Goal: Transaction & Acquisition: Purchase product/service

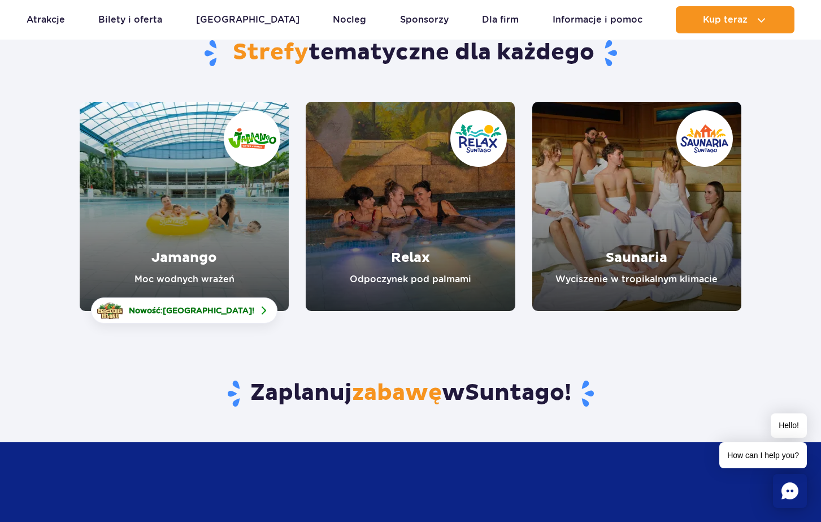
scroll to position [120, 0]
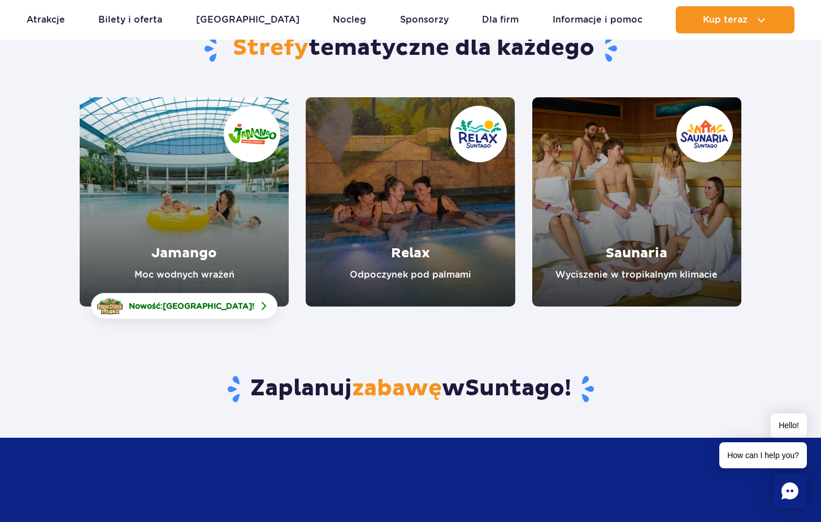
click at [235, 246] on link "Jamango" at bounding box center [184, 201] width 209 height 209
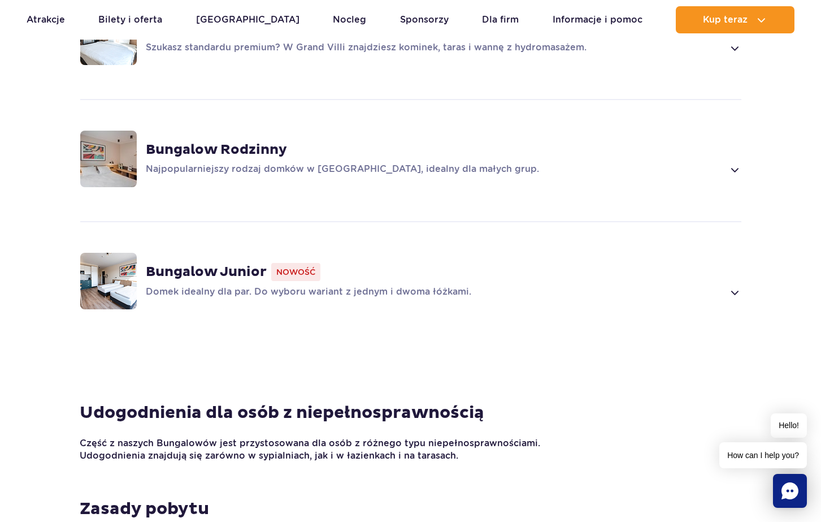
scroll to position [894, 0]
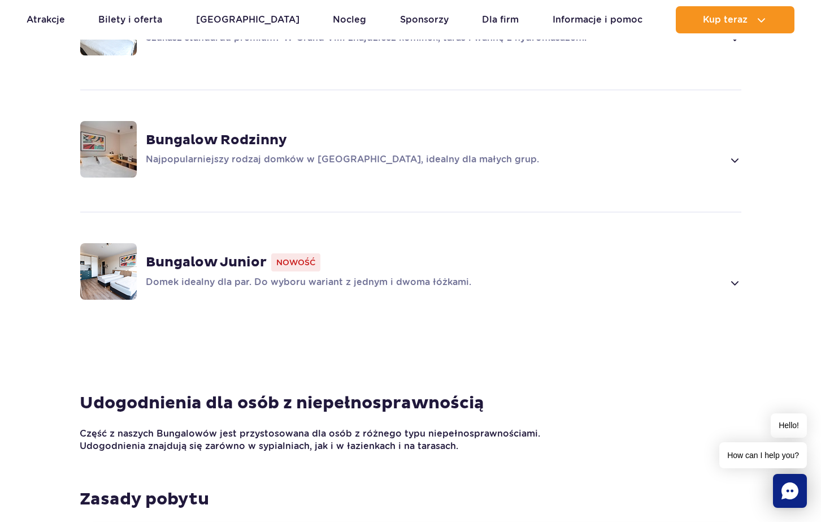
click at [736, 153] on span at bounding box center [734, 160] width 13 height 14
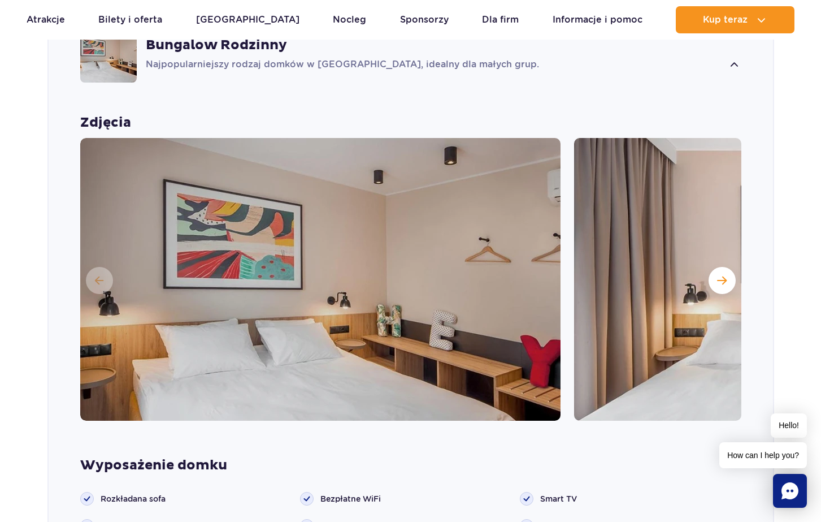
scroll to position [1012, 0]
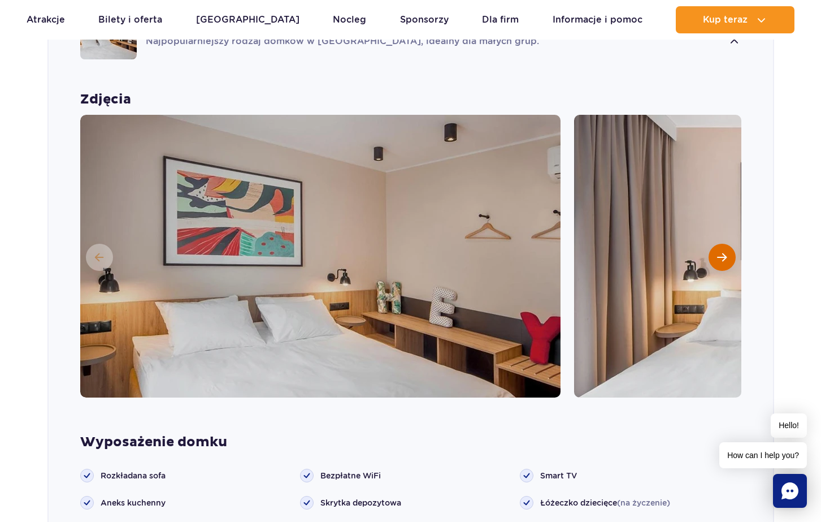
click at [716, 244] on button "Następny slajd" at bounding box center [722, 257] width 27 height 27
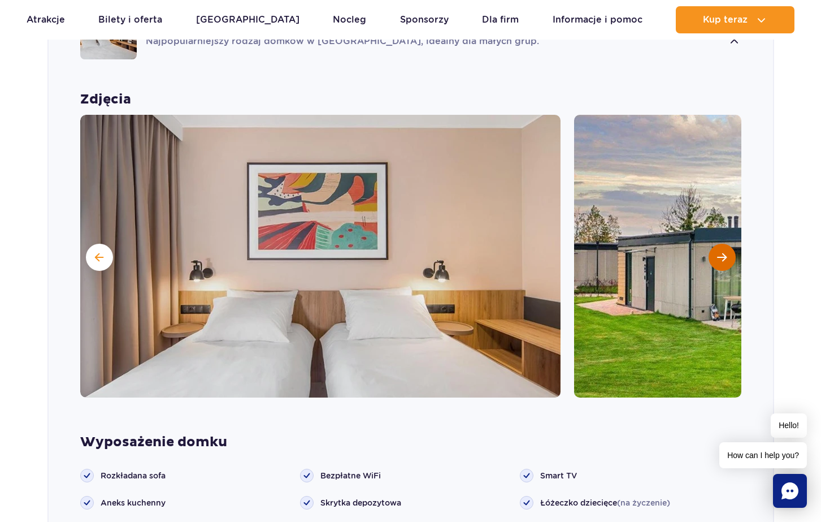
click at [716, 244] on button "Następny slajd" at bounding box center [722, 257] width 27 height 27
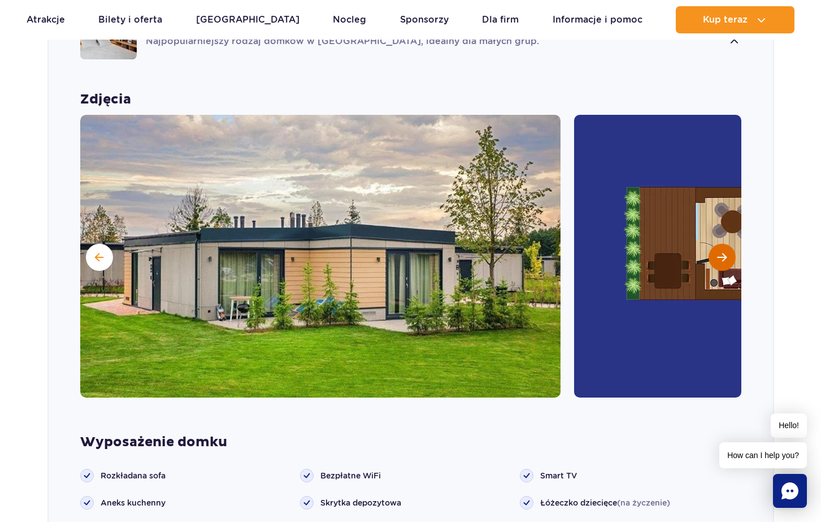
click at [716, 244] on button "Następny slajd" at bounding box center [722, 257] width 27 height 27
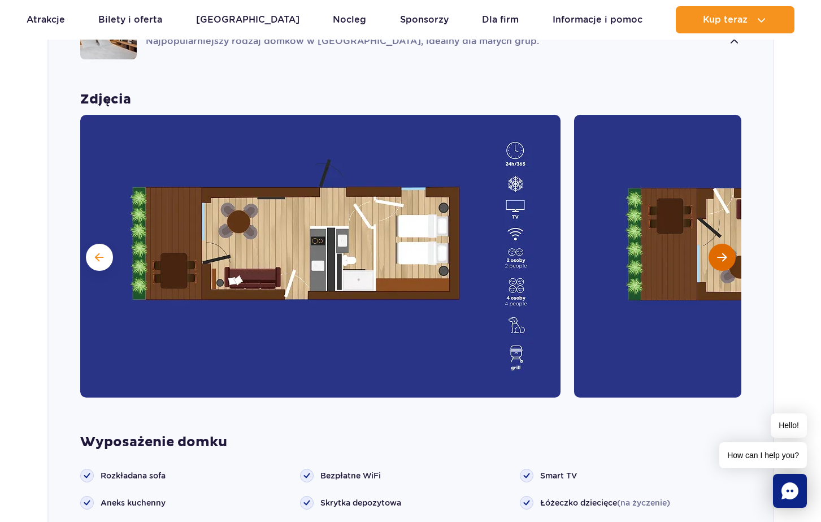
click at [716, 244] on button "Następny slajd" at bounding box center [722, 257] width 27 height 27
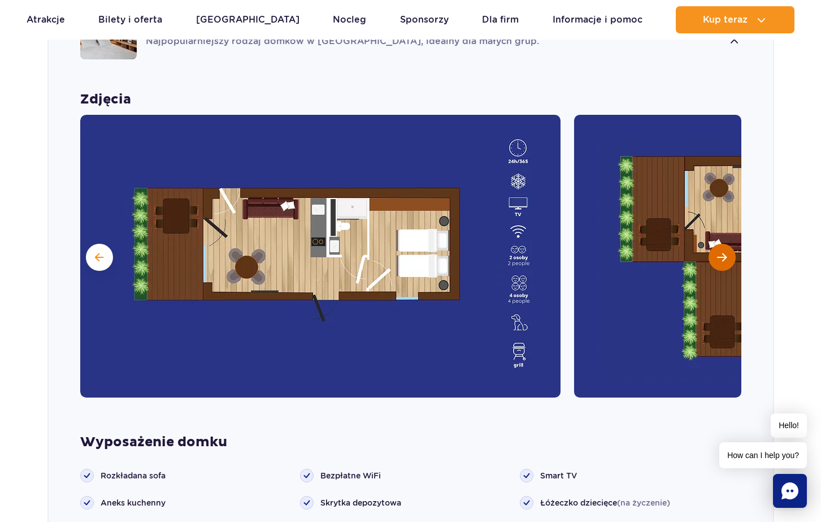
click at [716, 244] on button "Następny slajd" at bounding box center [722, 257] width 27 height 27
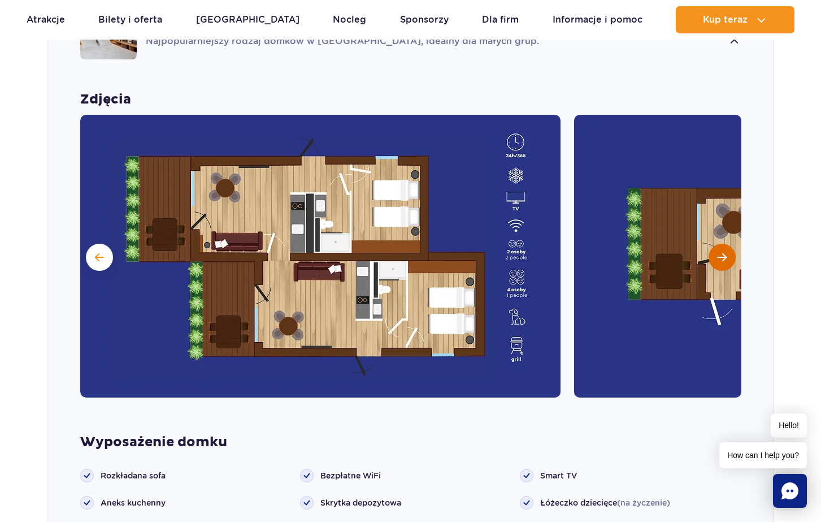
click at [717, 244] on button "Następny slajd" at bounding box center [722, 257] width 27 height 27
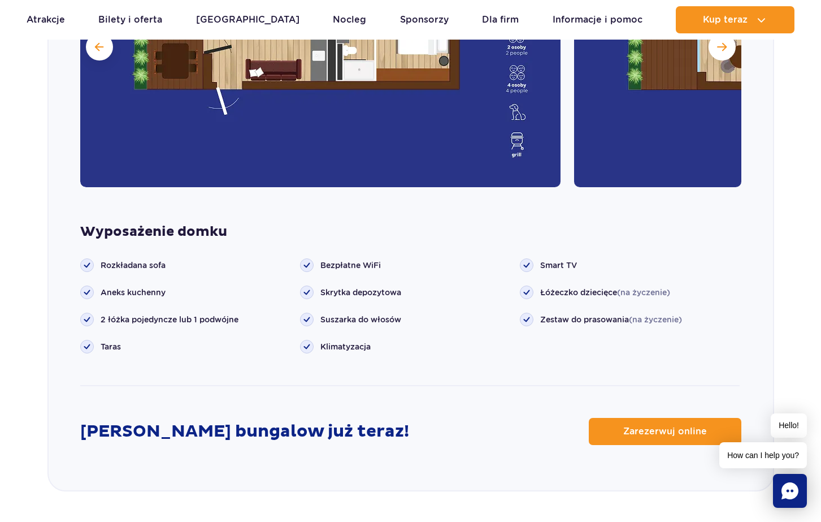
scroll to position [1233, 0]
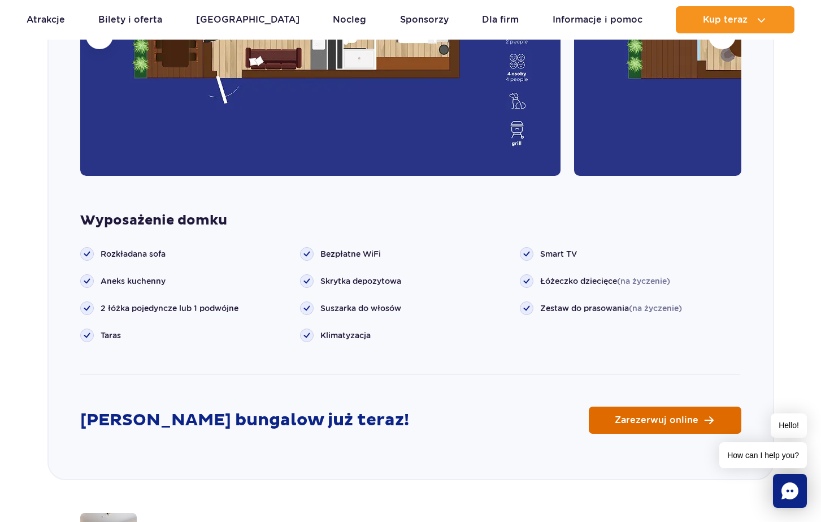
click at [631, 408] on link "Zarezerwuj online" at bounding box center [665, 419] width 153 height 27
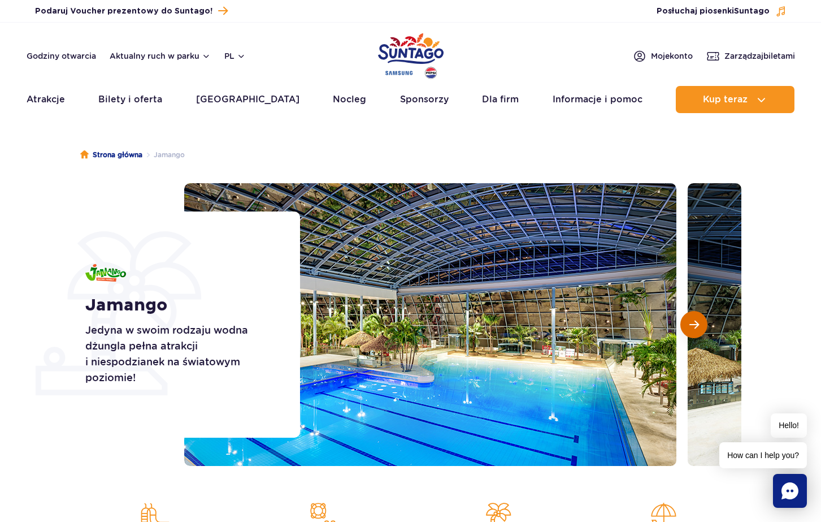
click at [695, 324] on span "Następny slajd" at bounding box center [695, 324] width 10 height 10
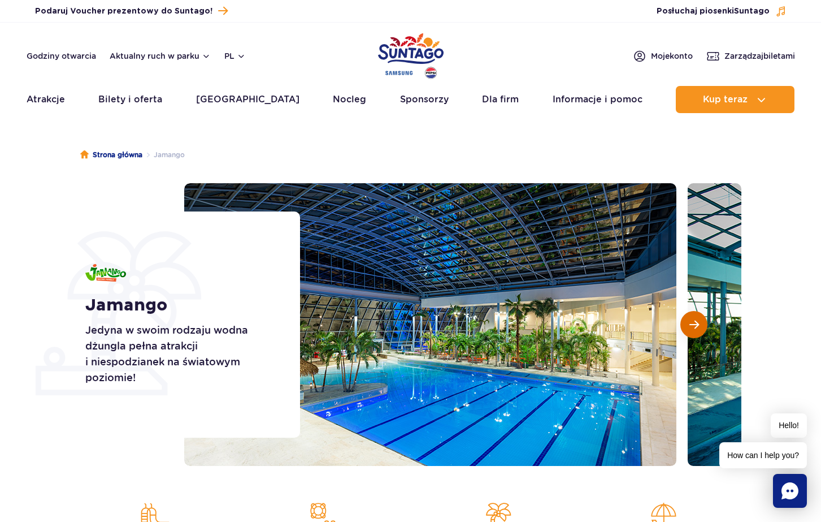
click at [695, 324] on span "Następny slajd" at bounding box center [695, 324] width 10 height 10
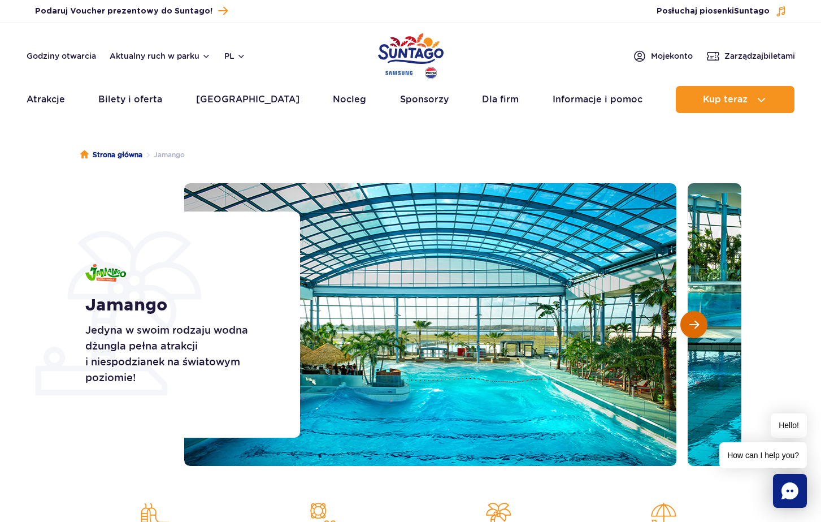
click at [695, 324] on span "Następny slajd" at bounding box center [695, 324] width 10 height 10
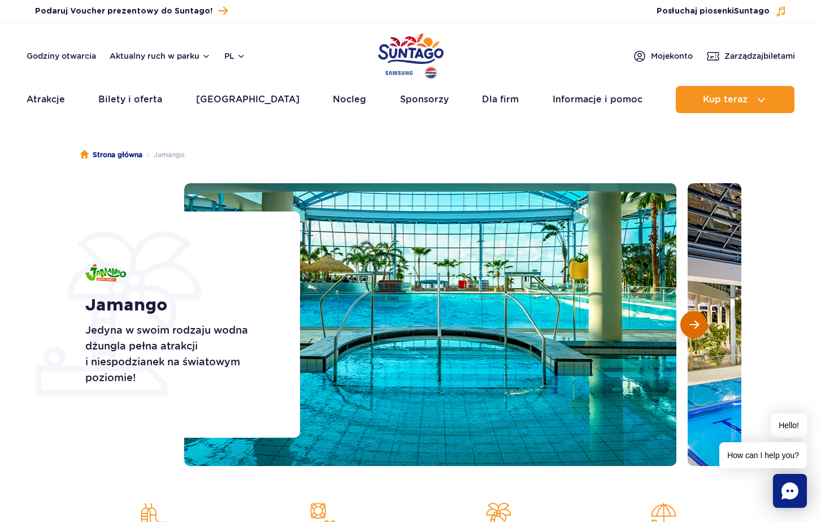
click at [695, 325] on span "Następny slajd" at bounding box center [695, 324] width 10 height 10
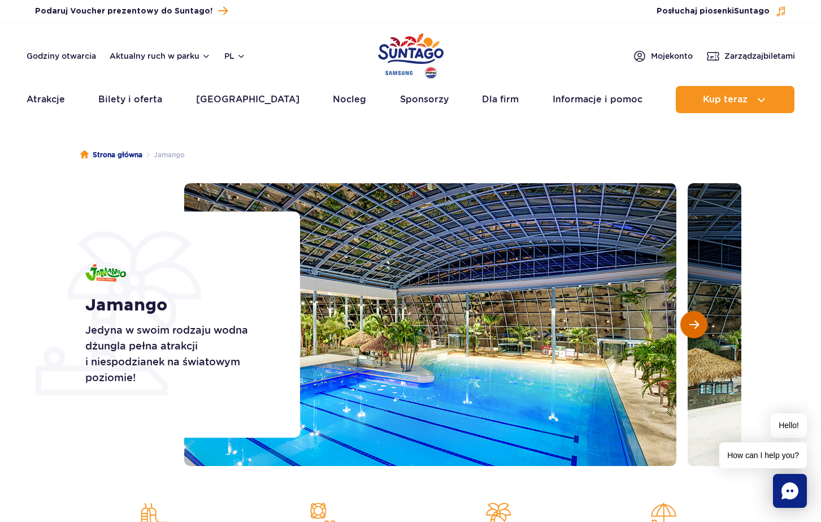
click at [695, 325] on span "Następny slajd" at bounding box center [695, 324] width 10 height 10
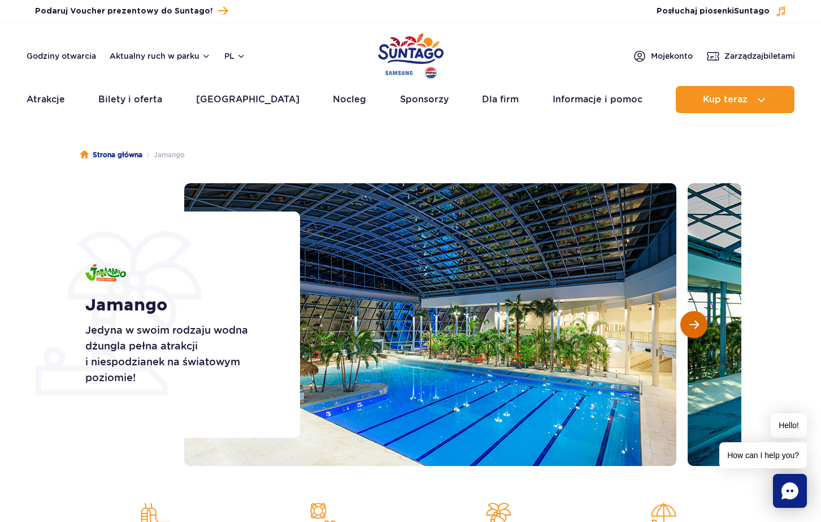
click at [695, 326] on span "Następny slajd" at bounding box center [695, 324] width 10 height 10
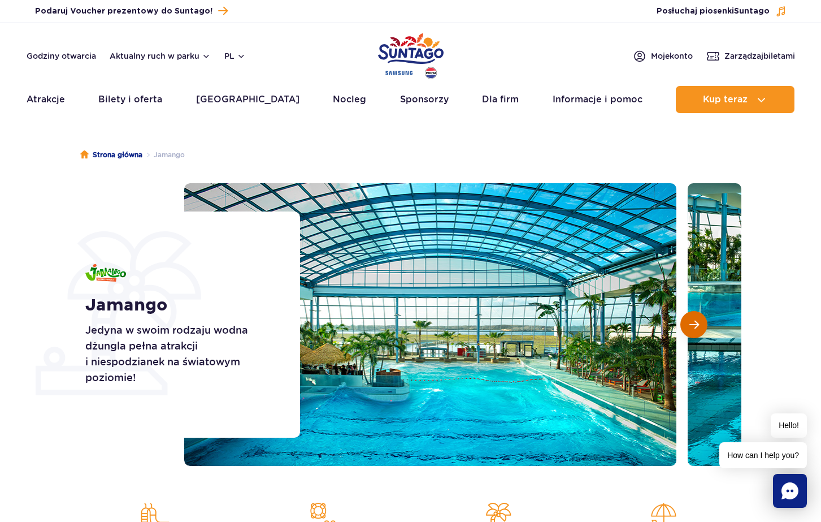
click at [695, 326] on span "Następny slajd" at bounding box center [695, 324] width 10 height 10
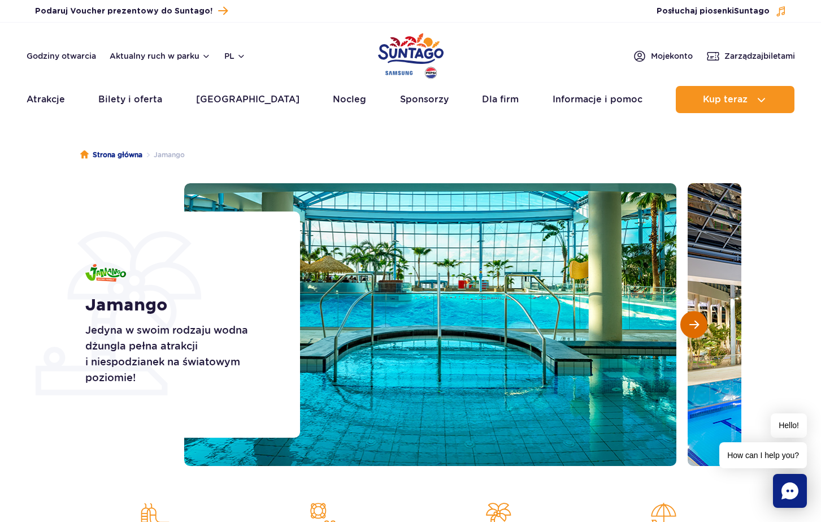
click at [695, 326] on span "Następny slajd" at bounding box center [695, 324] width 10 height 10
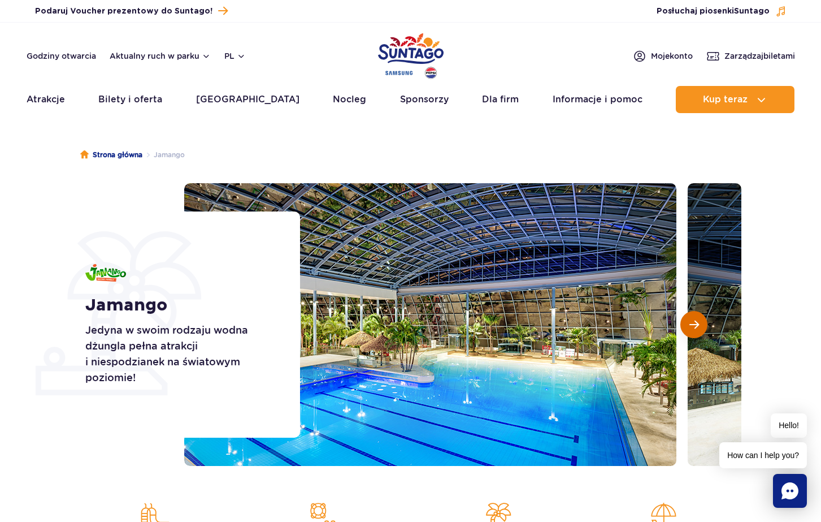
click at [695, 326] on span "Następny slajd" at bounding box center [695, 324] width 10 height 10
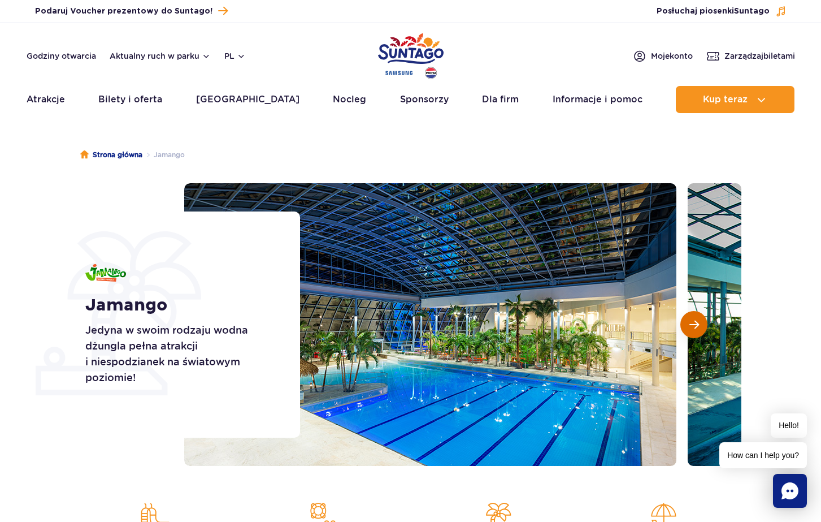
click at [695, 326] on span "Następny slajd" at bounding box center [695, 324] width 10 height 10
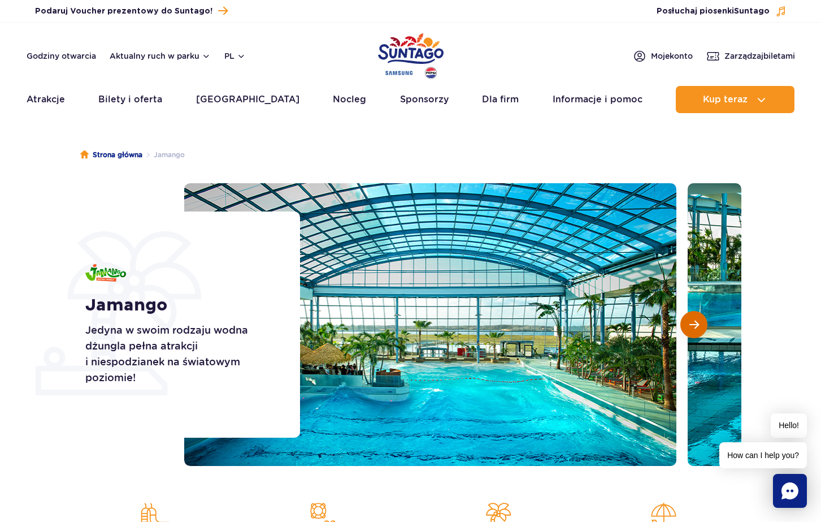
click at [695, 326] on span "Następny slajd" at bounding box center [695, 324] width 10 height 10
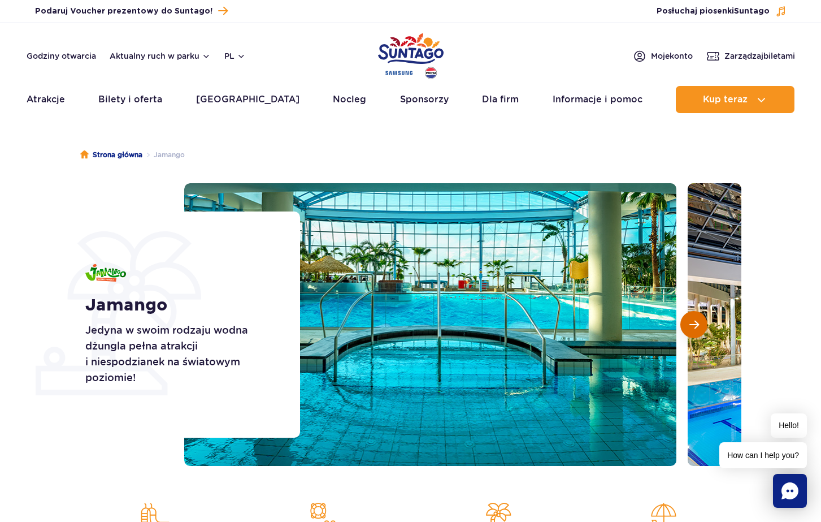
click at [695, 326] on span "Następny slajd" at bounding box center [695, 324] width 10 height 10
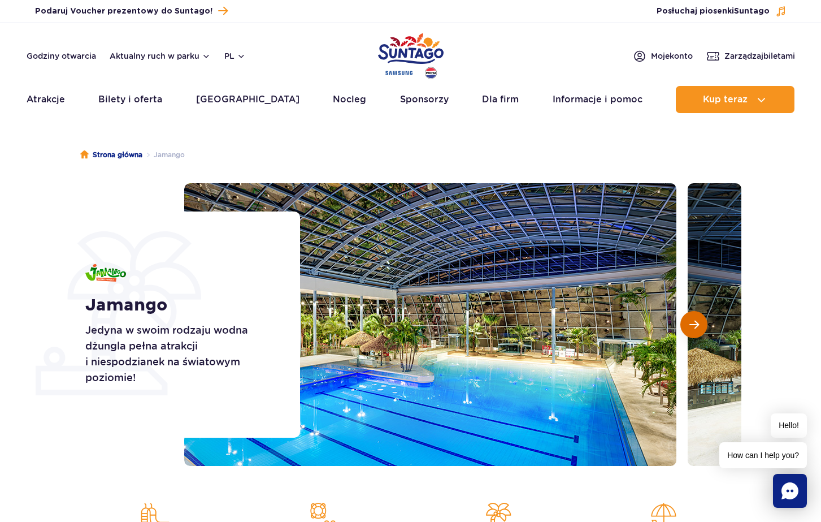
click at [695, 326] on span "Następny slajd" at bounding box center [695, 324] width 10 height 10
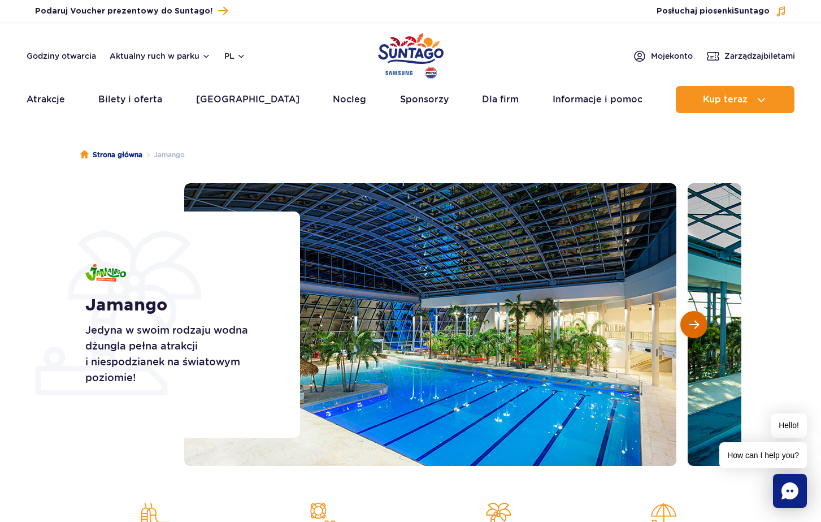
click at [695, 326] on span "Następny slajd" at bounding box center [695, 324] width 10 height 10
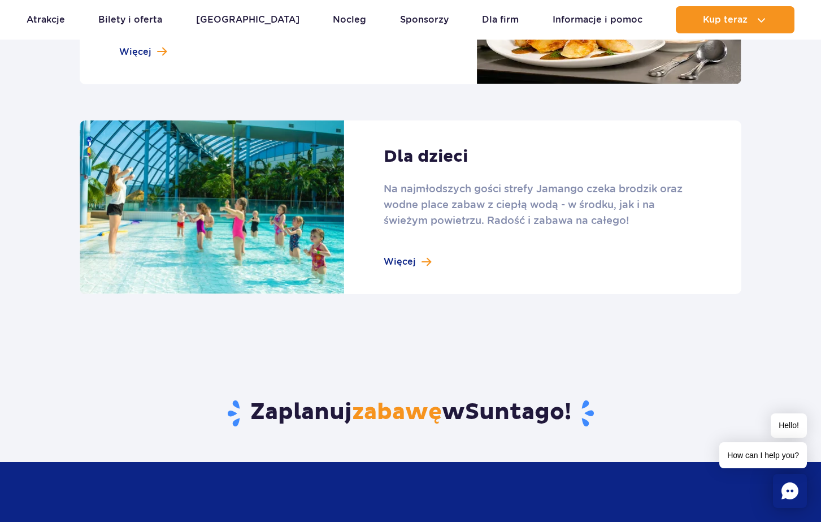
scroll to position [1521, 0]
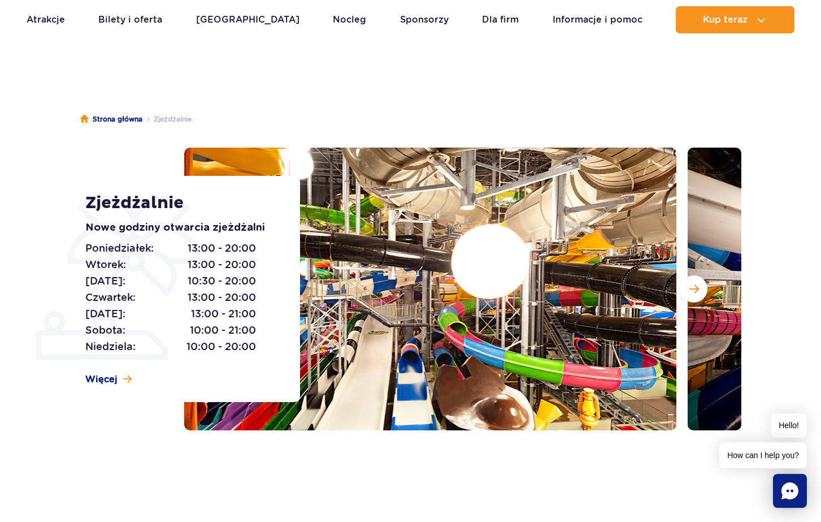
scroll to position [41, 0]
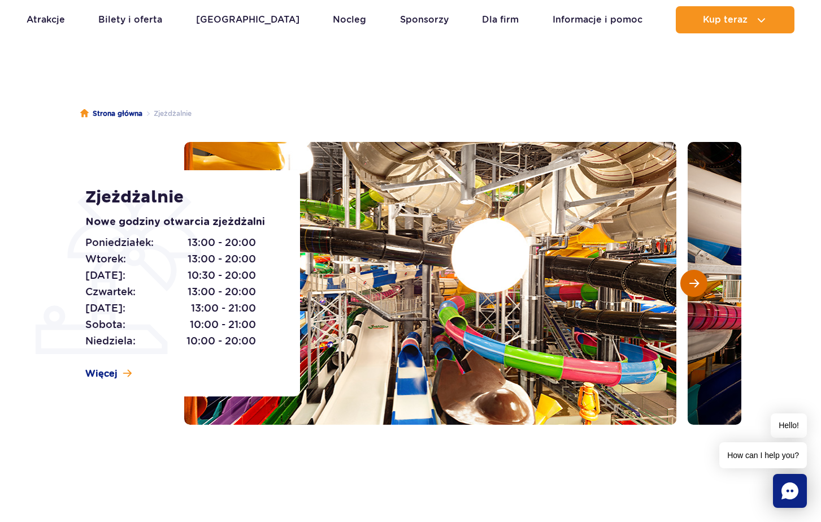
click at [693, 291] on button "Następny slajd" at bounding box center [694, 283] width 27 height 27
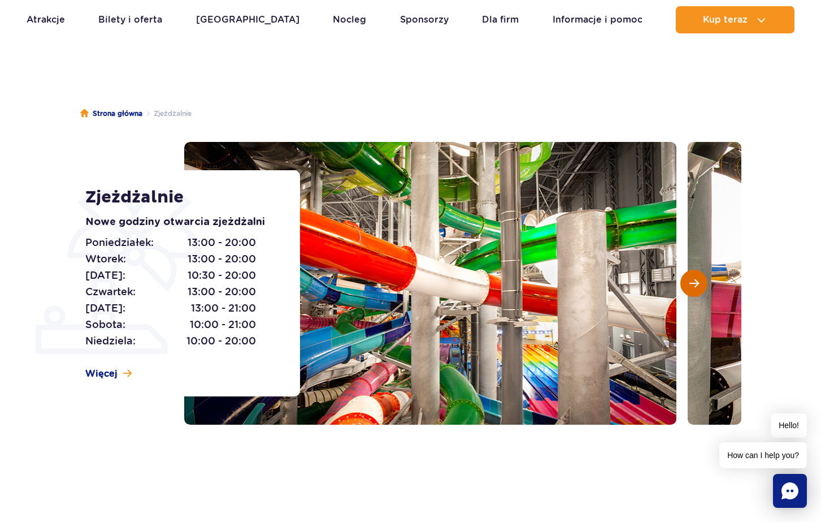
click at [693, 291] on button "Następny slajd" at bounding box center [694, 283] width 27 height 27
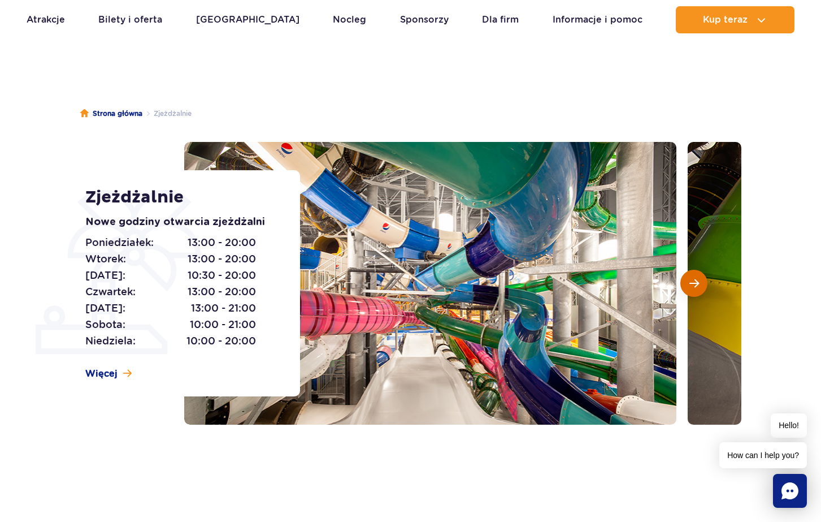
click at [693, 291] on button "Następny slajd" at bounding box center [694, 283] width 27 height 27
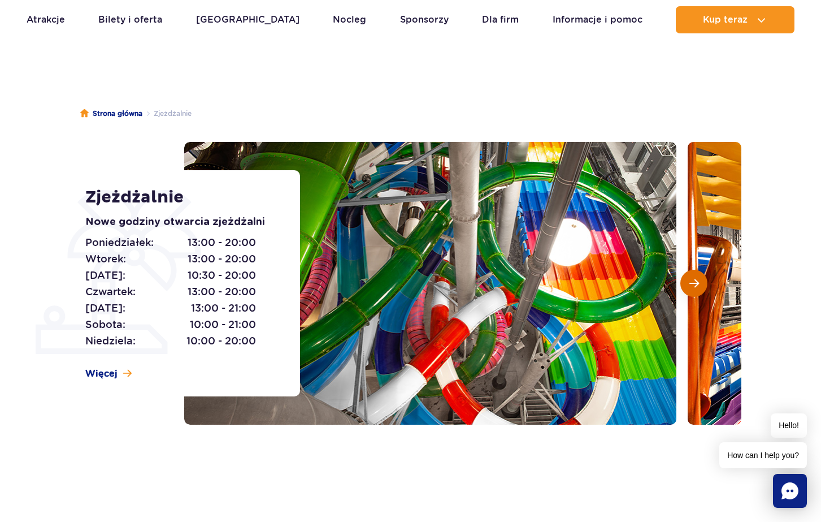
click at [693, 291] on button "Następny slajd" at bounding box center [694, 283] width 27 height 27
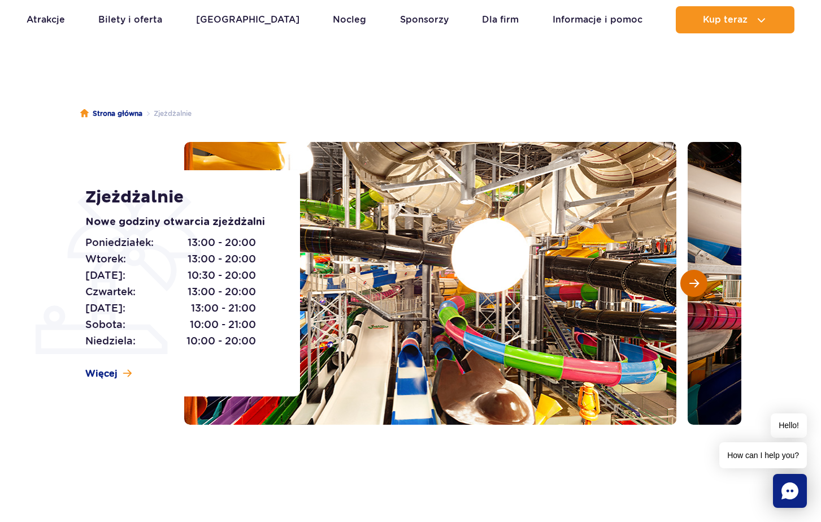
click at [693, 291] on button "Następny slajd" at bounding box center [694, 283] width 27 height 27
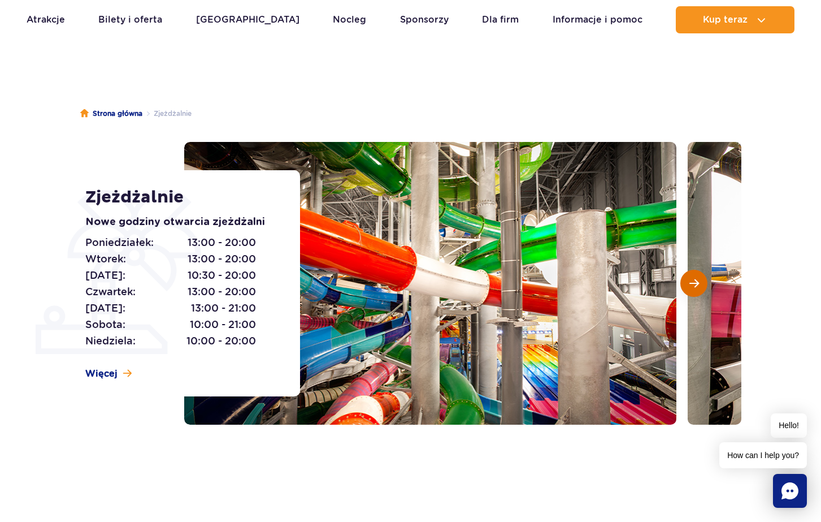
click at [693, 291] on button "Następny slajd" at bounding box center [694, 283] width 27 height 27
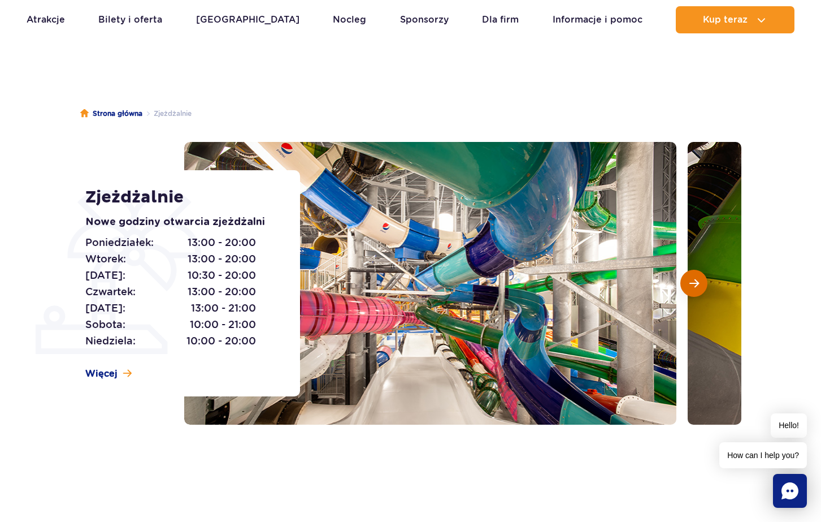
click at [693, 291] on button "Następny slajd" at bounding box center [694, 283] width 27 height 27
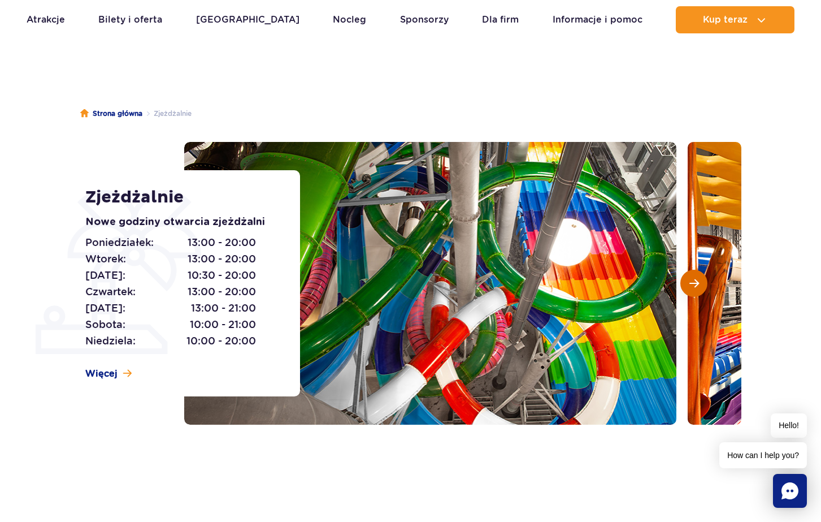
click at [693, 291] on button "Następny slajd" at bounding box center [694, 283] width 27 height 27
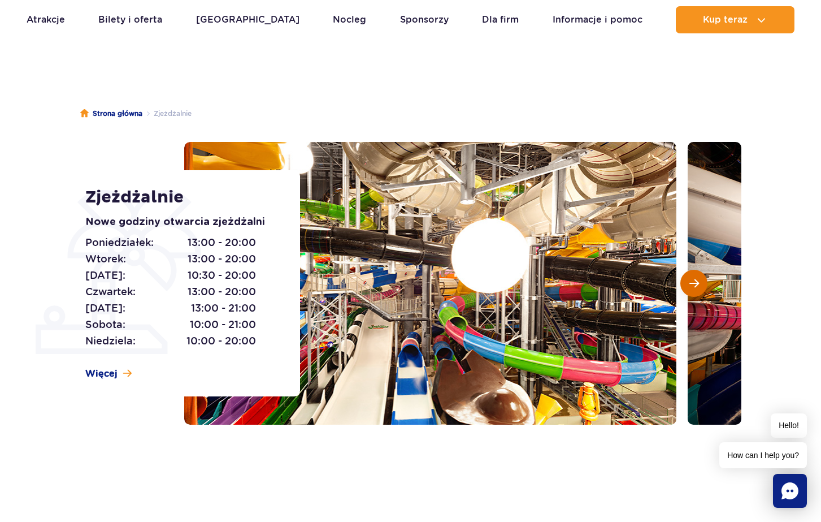
click at [693, 291] on button "Następny slajd" at bounding box center [694, 283] width 27 height 27
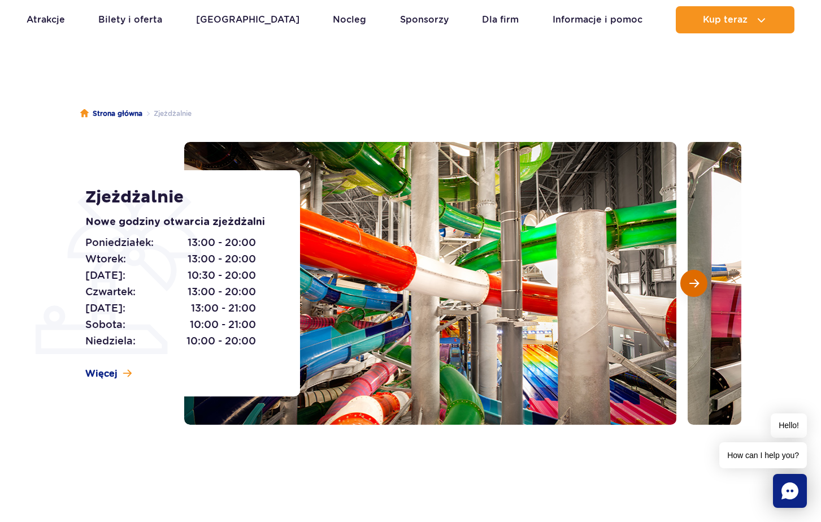
click at [693, 291] on button "Następny slajd" at bounding box center [694, 283] width 27 height 27
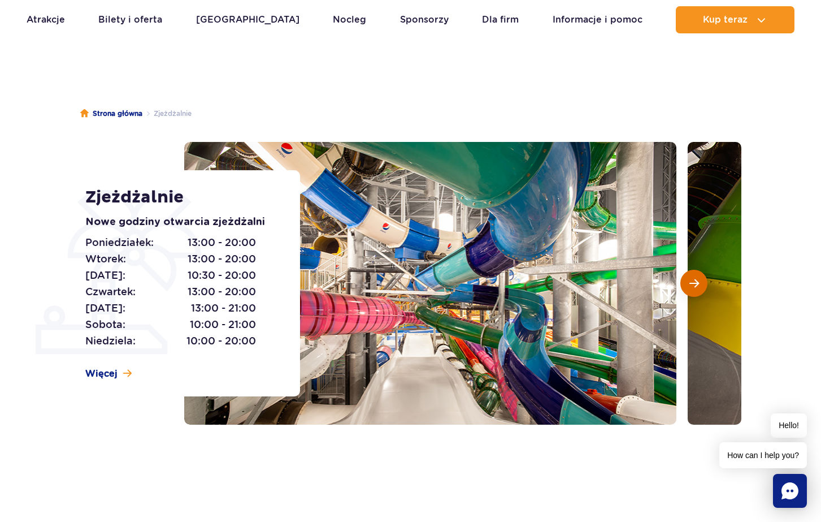
click at [693, 291] on button "Następny slajd" at bounding box center [694, 283] width 27 height 27
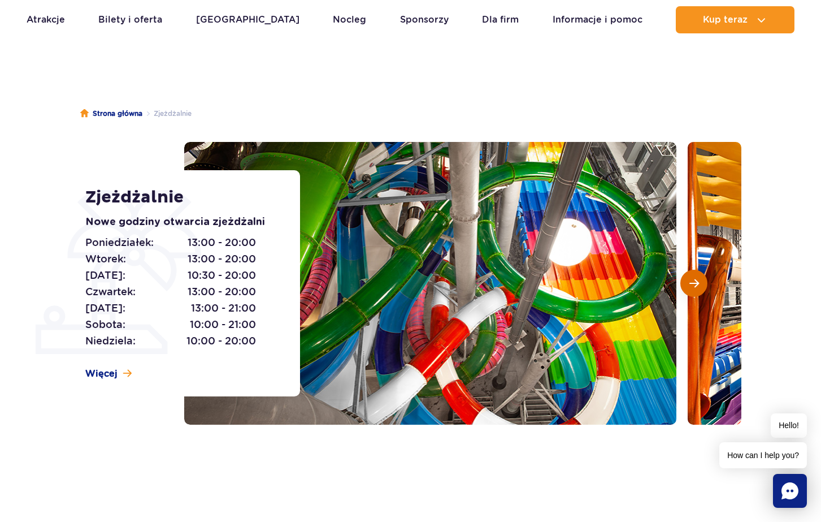
click at [693, 291] on button "Następny slajd" at bounding box center [694, 283] width 27 height 27
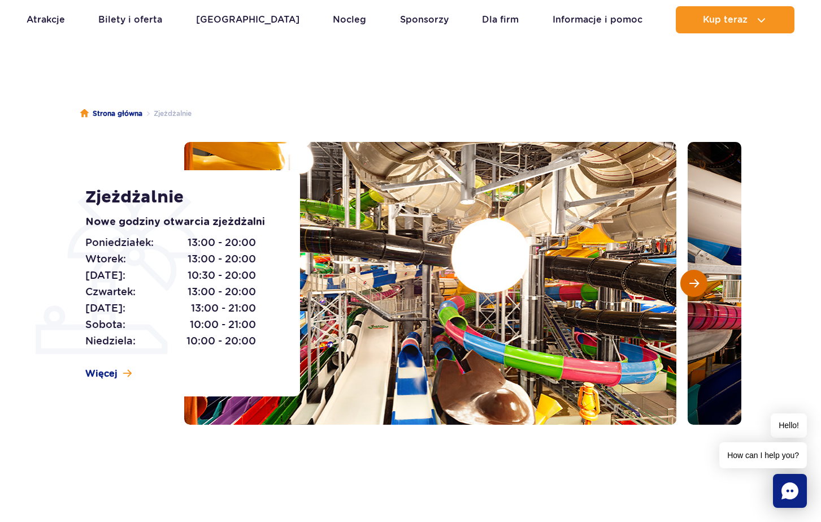
click at [693, 291] on button "Następny slajd" at bounding box center [694, 283] width 27 height 27
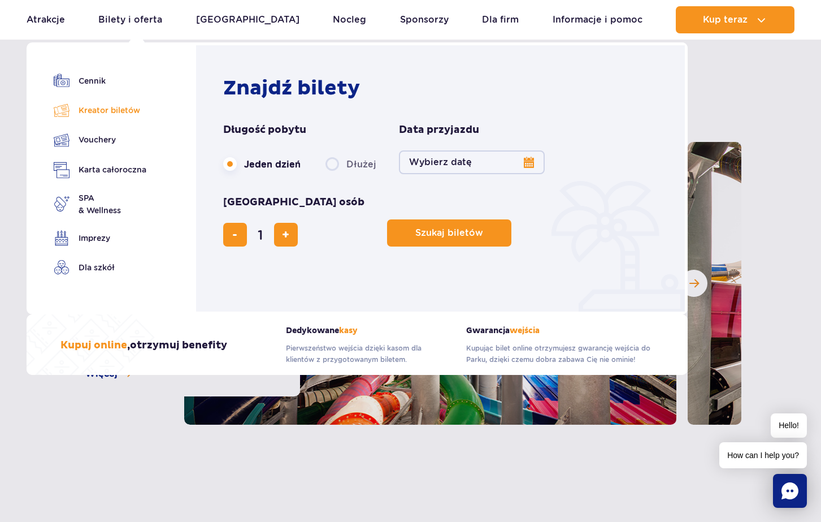
click at [103, 111] on link "Kreator biletów" at bounding box center [100, 110] width 93 height 16
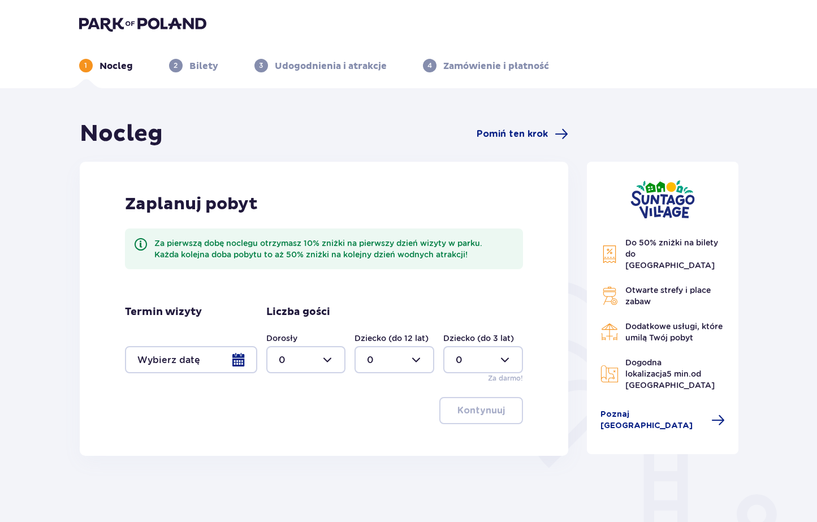
click at [238, 356] on div at bounding box center [191, 359] width 132 height 27
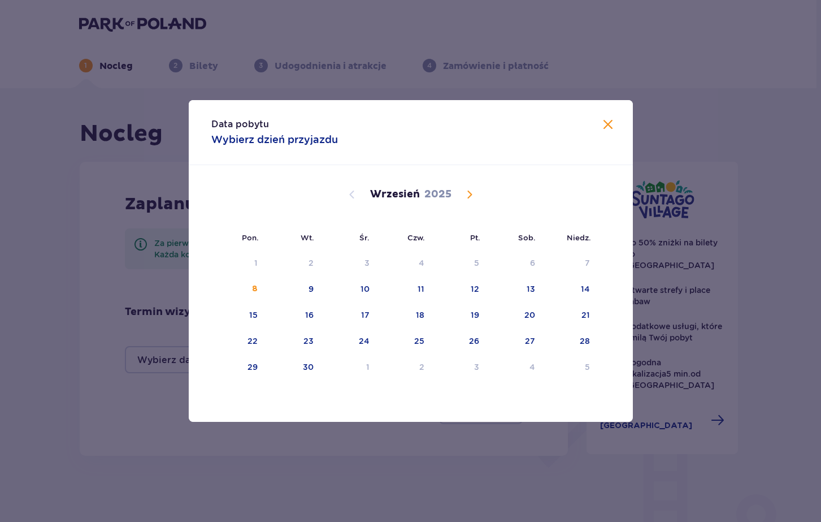
click at [474, 191] on span "Calendar" at bounding box center [470, 195] width 14 height 14
click at [534, 293] on div "11" at bounding box center [532, 288] width 7 height 11
click at [585, 296] on div "12" at bounding box center [570, 289] width 55 height 25
type input "[DATE] - [DATE]"
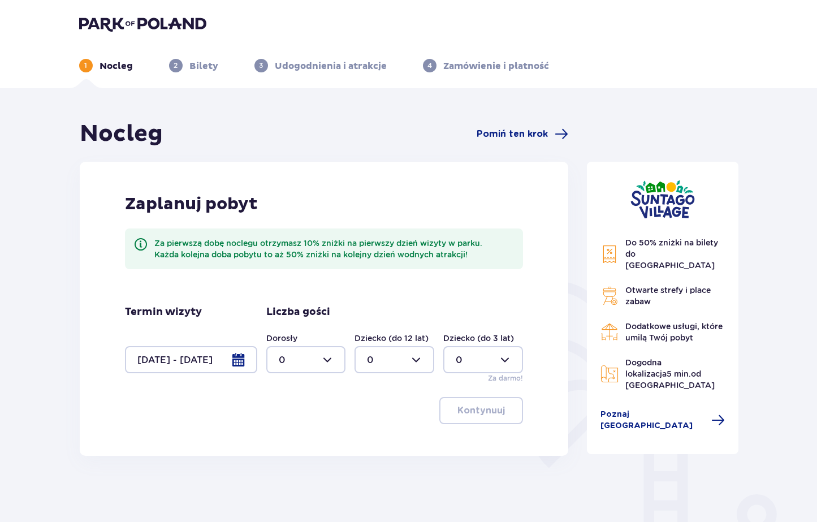
click at [329, 361] on div at bounding box center [306, 359] width 80 height 27
click at [300, 441] on div "2" at bounding box center [306, 441] width 55 height 12
type input "2"
click at [409, 353] on div at bounding box center [394, 359] width 80 height 27
click at [378, 443] on div "2" at bounding box center [394, 441] width 55 height 12
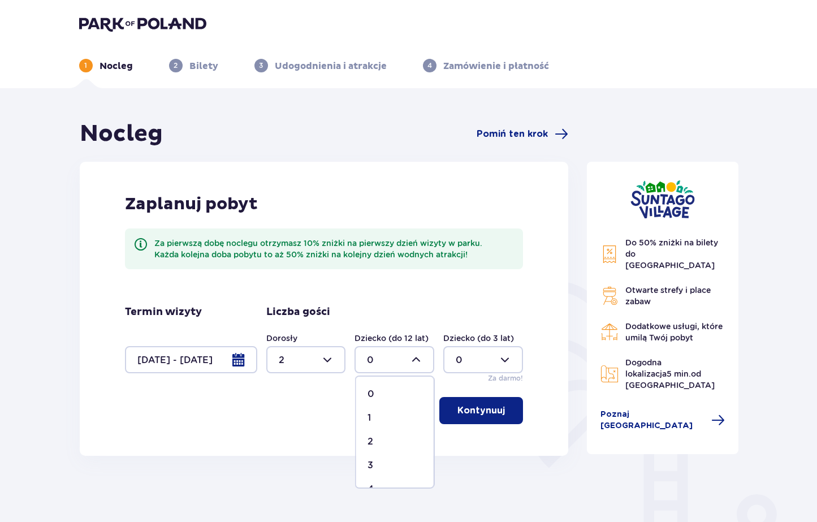
type input "2"
click at [509, 357] on div at bounding box center [483, 359] width 80 height 27
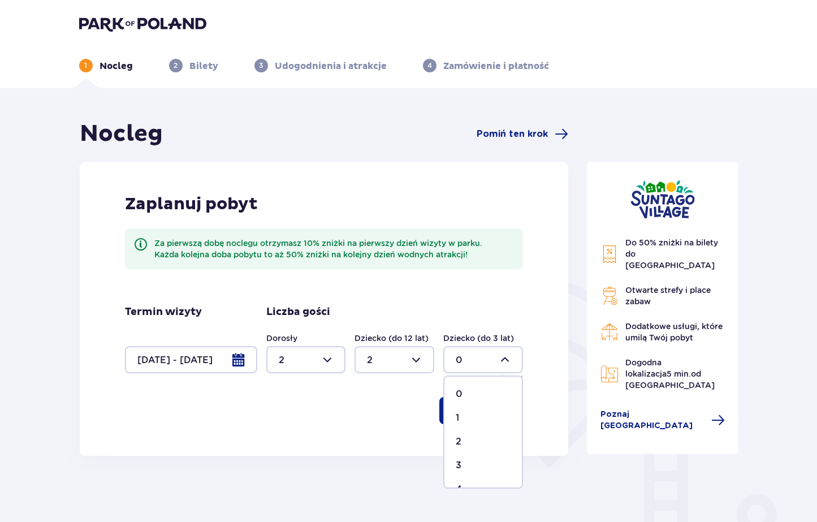
click at [477, 414] on div "1" at bounding box center [483, 418] width 55 height 12
type input "1"
click at [416, 358] on div at bounding box center [394, 359] width 80 height 27
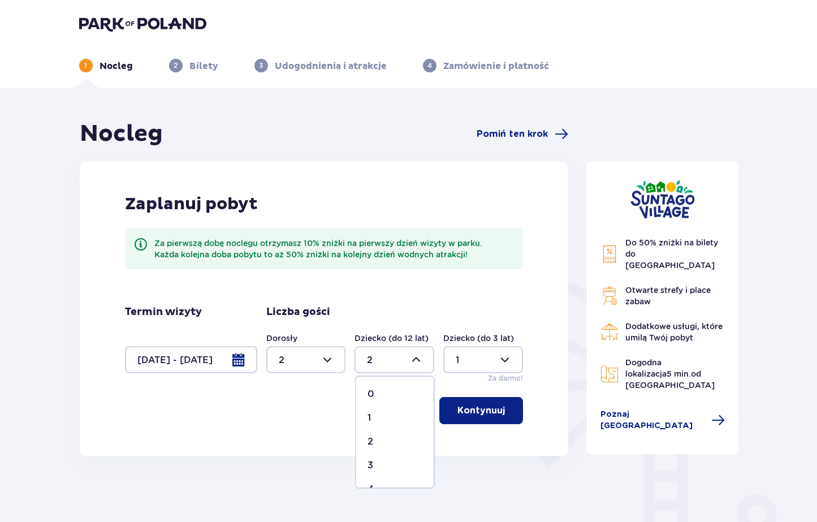
click at [371, 414] on div "1" at bounding box center [394, 418] width 55 height 12
type input "1"
click at [477, 414] on p "Kontynuuj" at bounding box center [480, 410] width 47 height 12
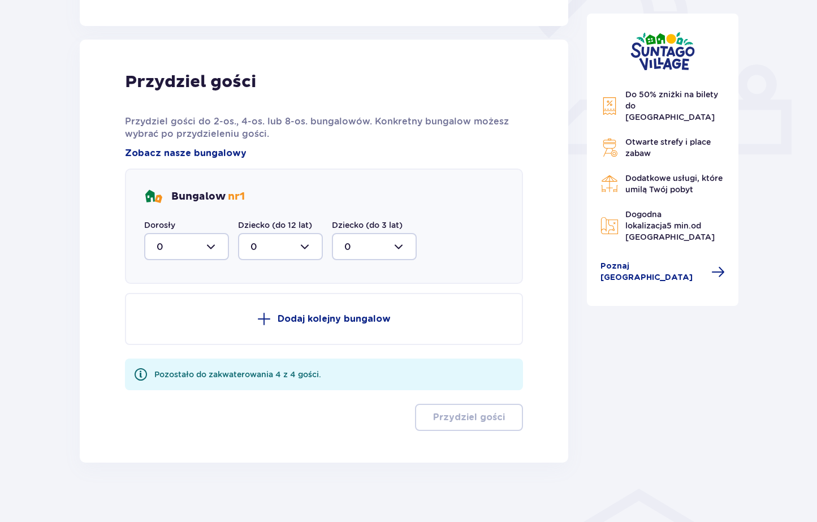
scroll to position [438, 0]
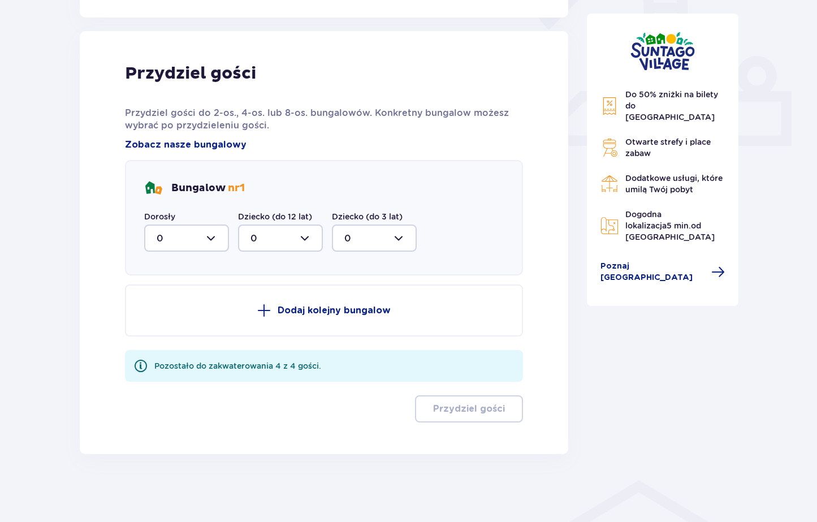
click at [211, 235] on div at bounding box center [186, 237] width 85 height 27
click at [179, 324] on div "2" at bounding box center [187, 320] width 60 height 12
type input "2"
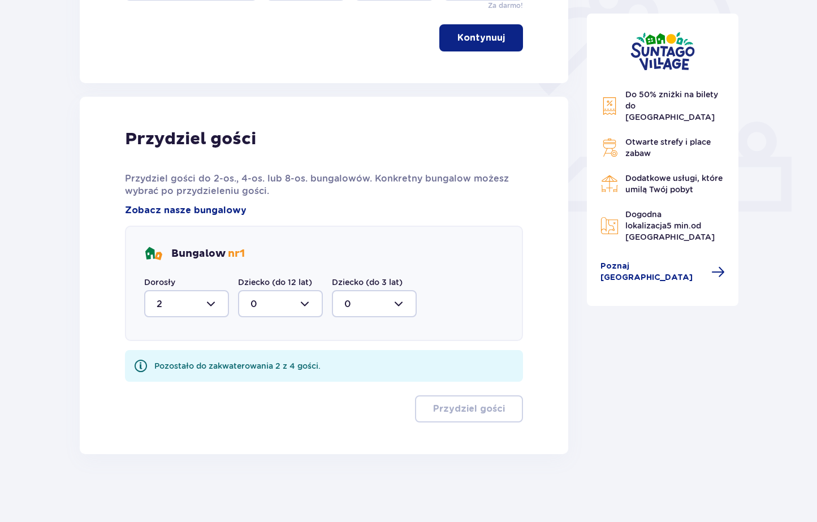
click at [308, 301] on div at bounding box center [280, 303] width 85 height 27
click at [277, 363] on div "1" at bounding box center [280, 362] width 60 height 12
type input "1"
click at [375, 304] on div at bounding box center [374, 303] width 85 height 27
click at [362, 360] on div "1" at bounding box center [374, 362] width 60 height 12
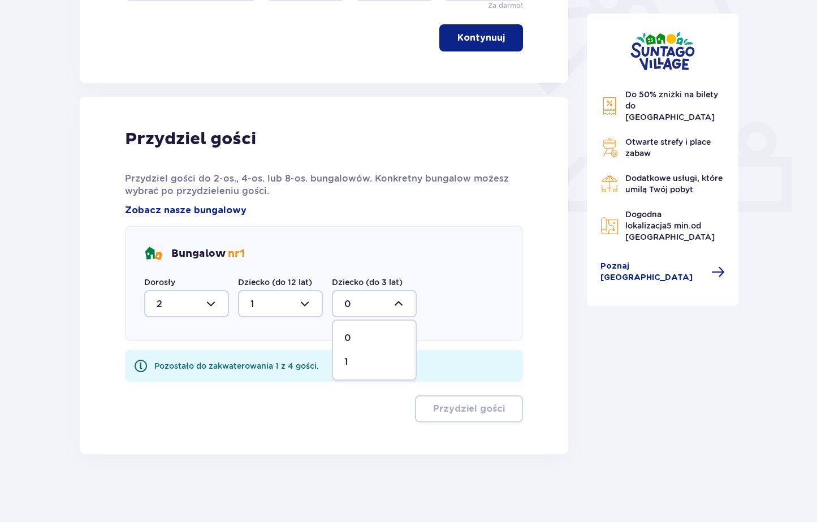
type input "1"
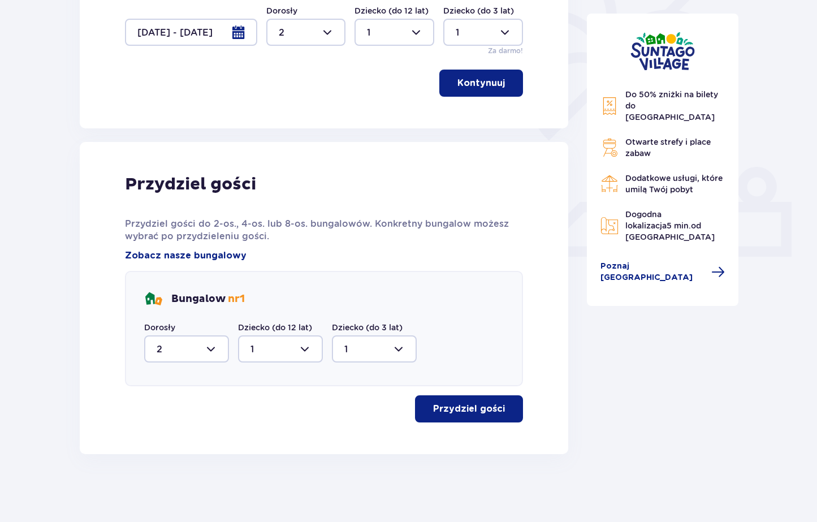
scroll to position [327, 0]
click at [439, 410] on p "Przydziel gości" at bounding box center [469, 408] width 72 height 12
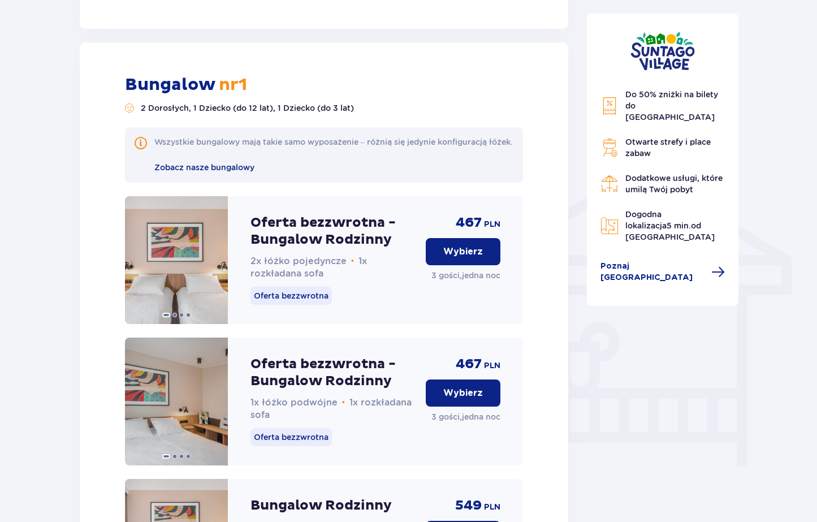
scroll to position [752, 0]
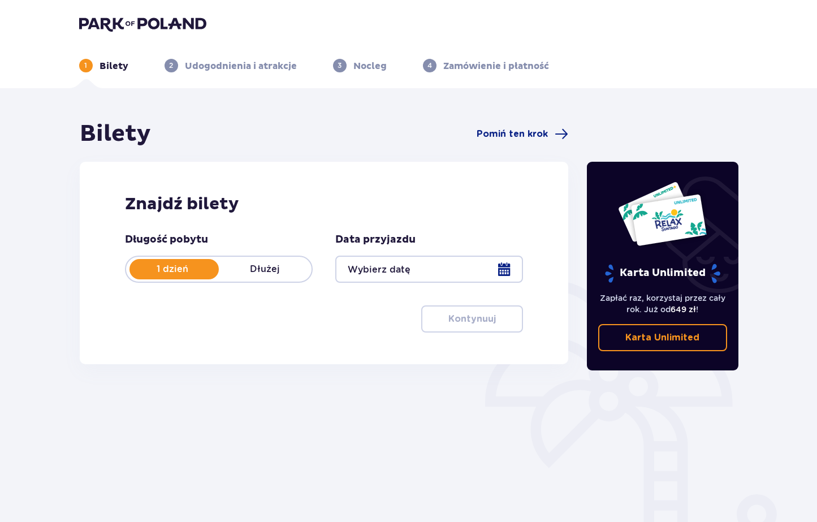
click at [502, 268] on div at bounding box center [429, 269] width 188 height 27
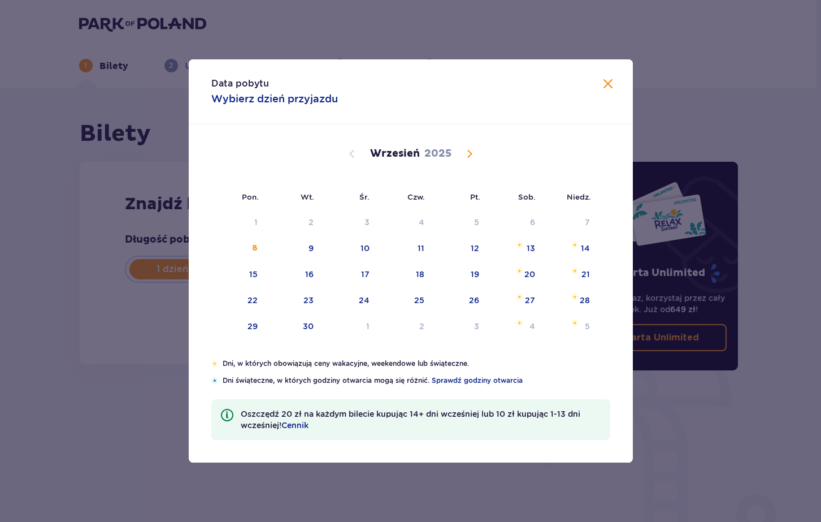
click at [465, 150] on span "Calendar" at bounding box center [470, 154] width 14 height 14
click at [526, 252] on div "11" at bounding box center [515, 248] width 55 height 25
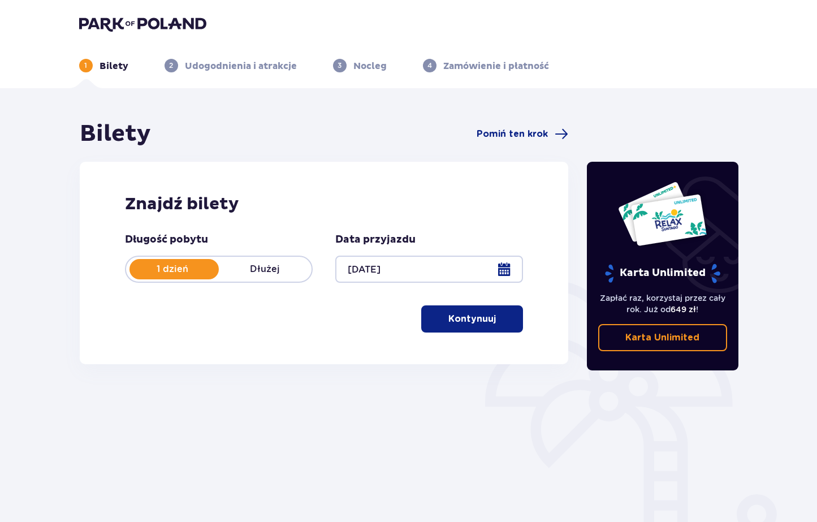
click at [505, 267] on div at bounding box center [429, 269] width 188 height 27
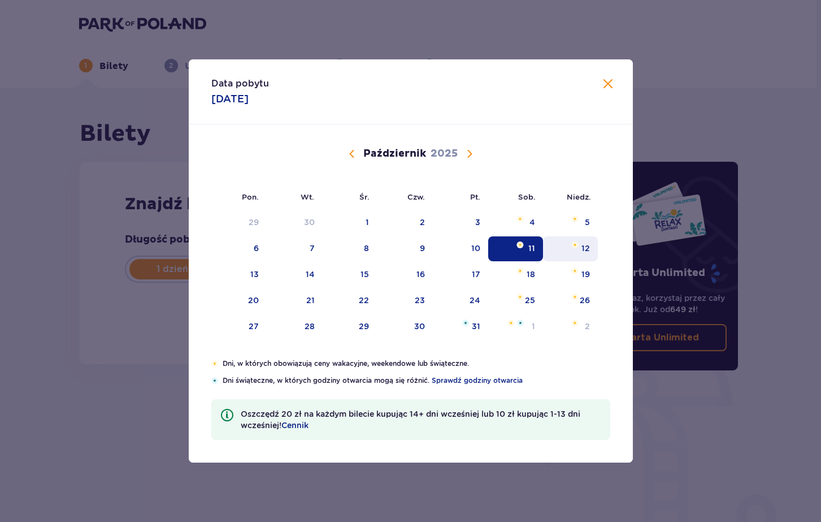
click at [574, 244] on img "niedziela, 12 października 2025" at bounding box center [575, 244] width 7 height 7
type input "[DATE]"
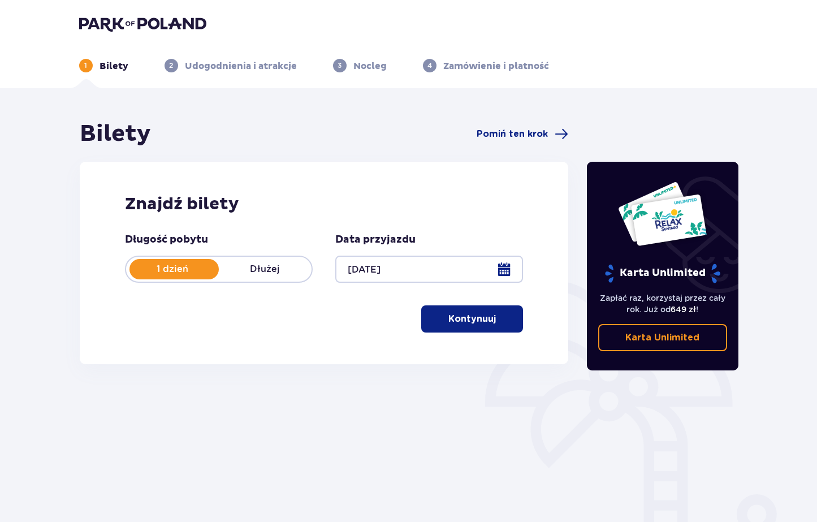
click at [487, 324] on button "Kontynuuj" at bounding box center [472, 318] width 102 height 27
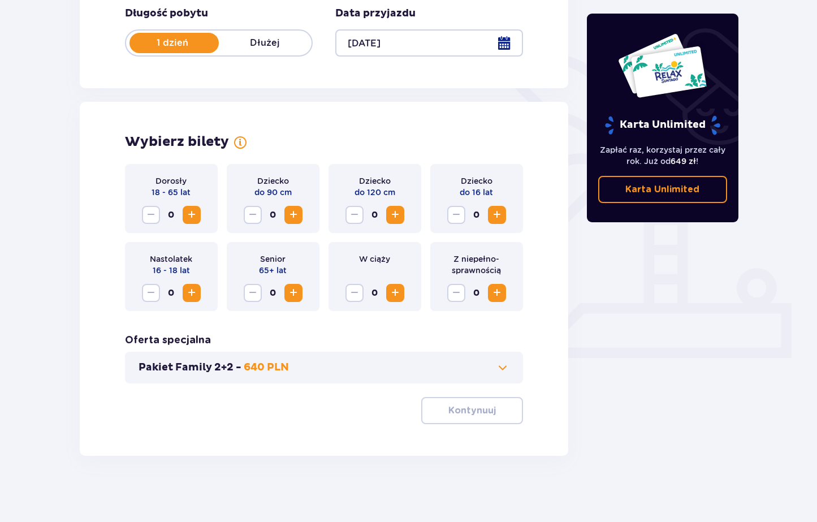
scroll to position [228, 0]
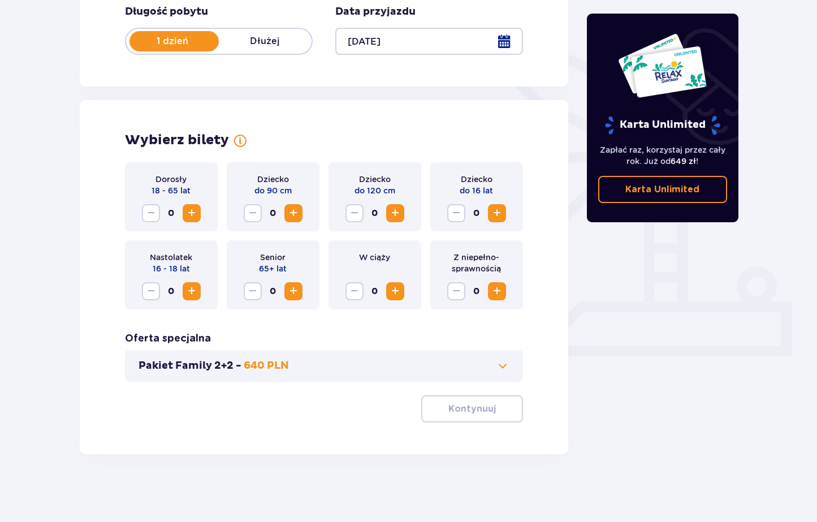
click at [186, 216] on span "Increase" at bounding box center [192, 213] width 14 height 14
click at [392, 214] on span "Increase" at bounding box center [395, 213] width 14 height 14
click at [496, 215] on span "Increase" at bounding box center [497, 213] width 14 height 14
click at [460, 410] on p "Kontynuuj" at bounding box center [471, 408] width 47 height 12
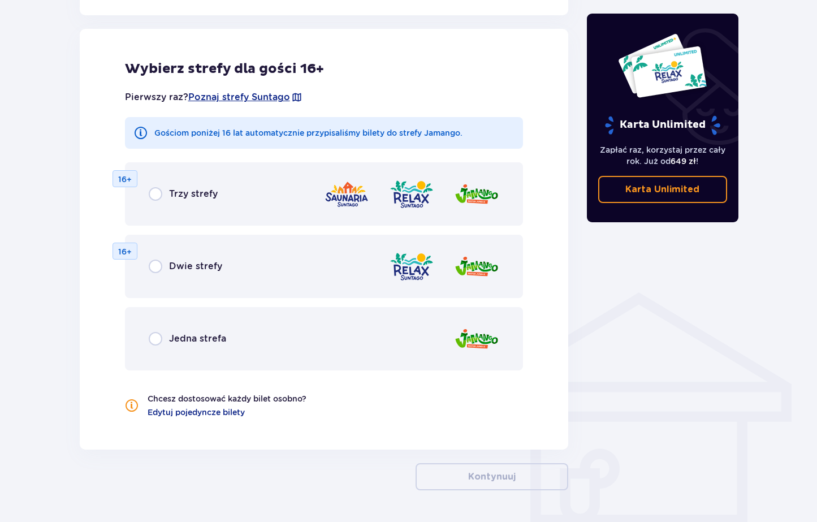
scroll to position [627, 0]
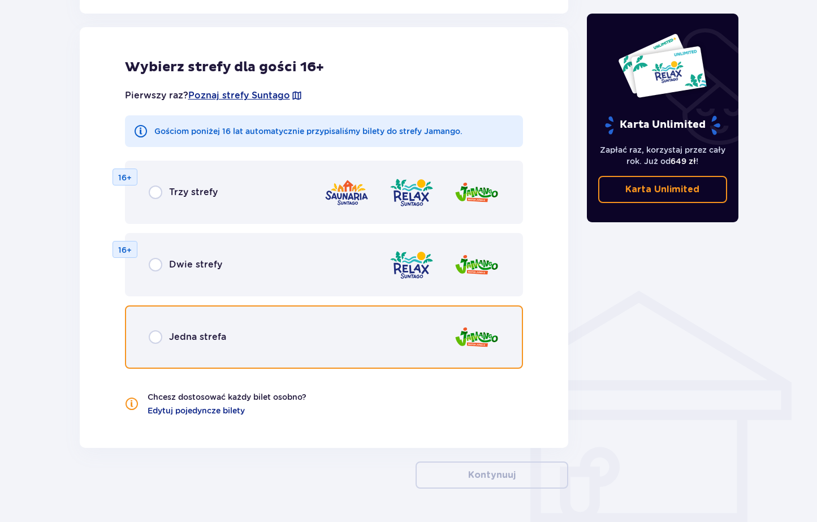
click at [159, 337] on input "radio" at bounding box center [156, 337] width 14 height 14
radio input "true"
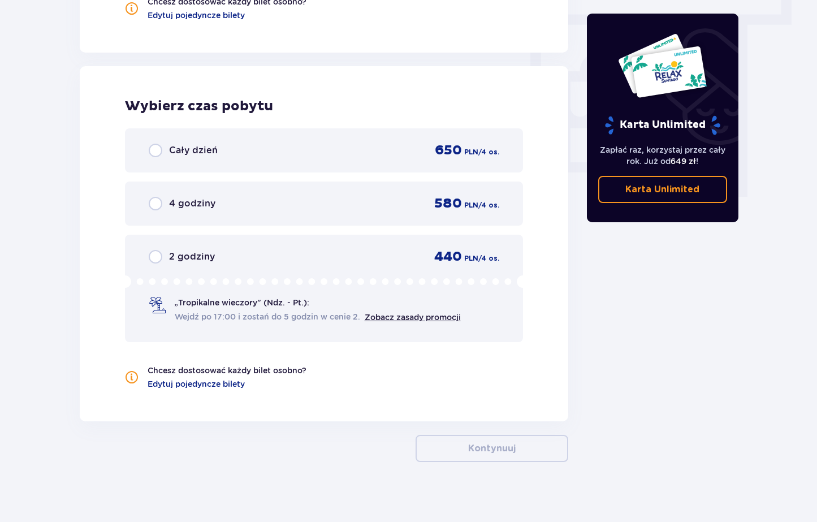
scroll to position [1031, 0]
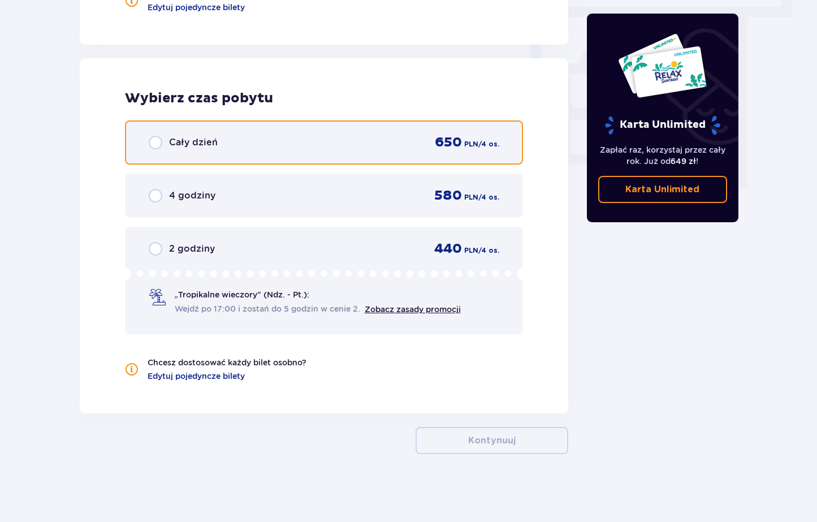
click at [158, 141] on input "radio" at bounding box center [156, 143] width 14 height 14
radio input "true"
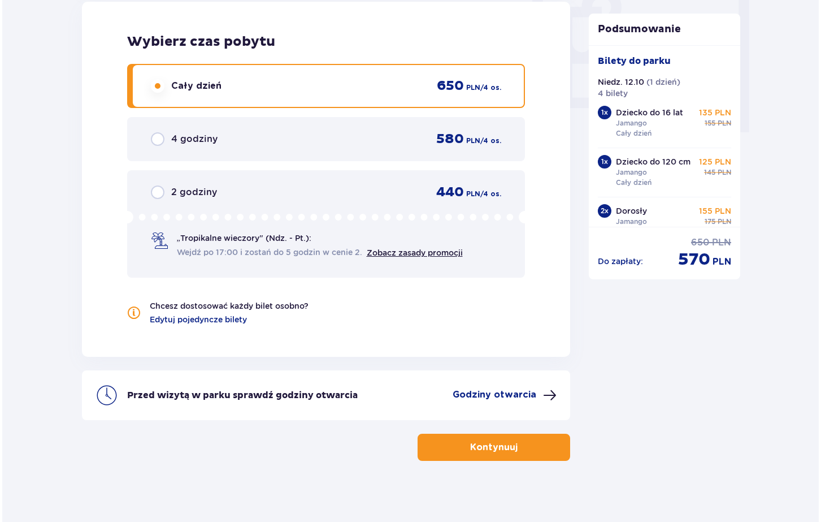
scroll to position [1094, 0]
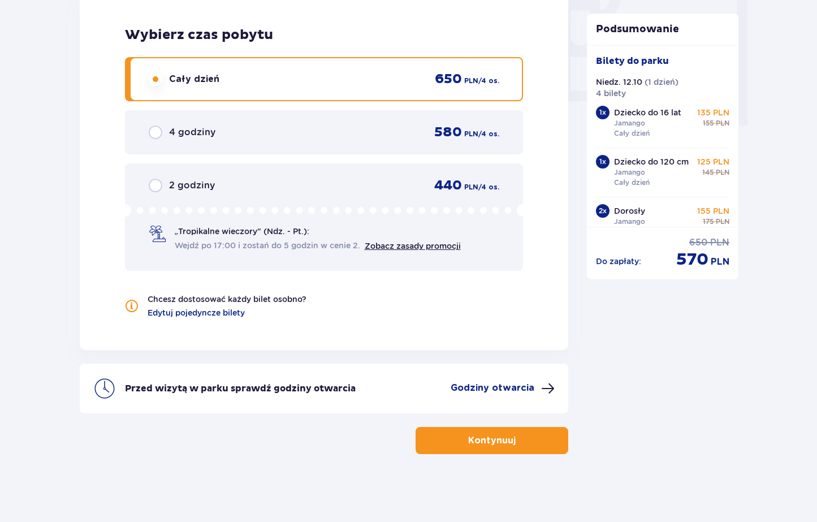
click at [488, 388] on p "Godziny otwarcia" at bounding box center [493, 388] width 84 height 12
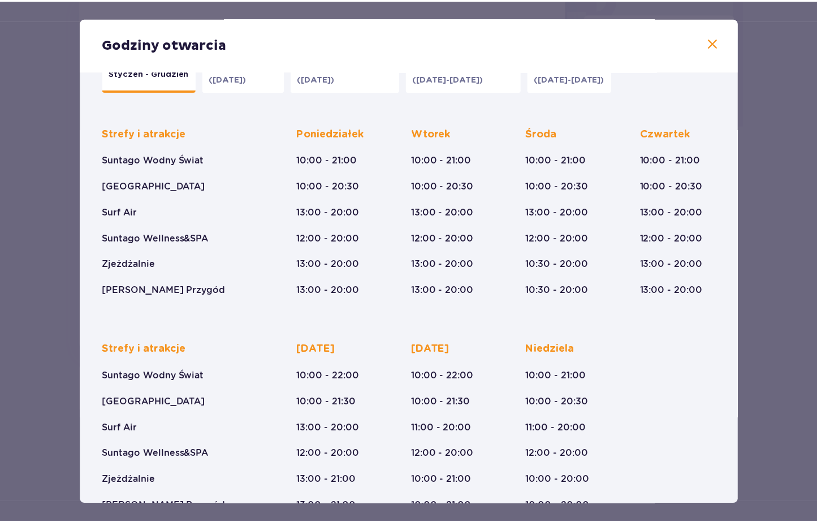
scroll to position [65, 0]
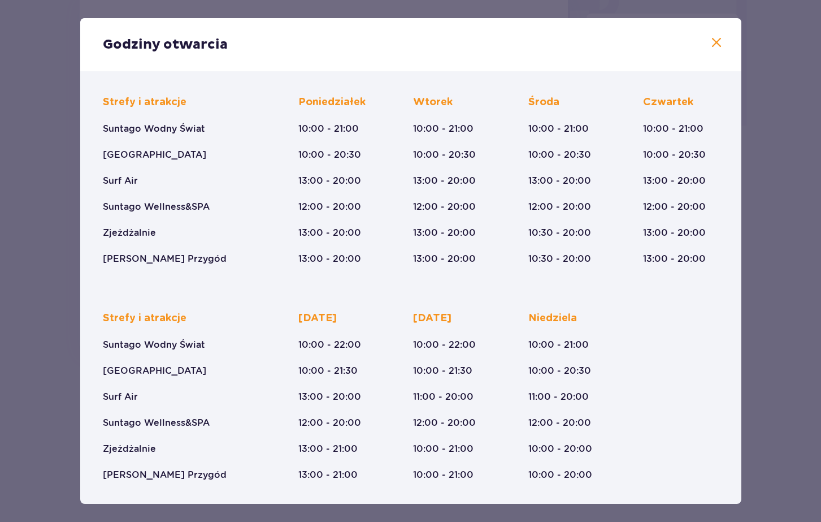
click at [711, 44] on span at bounding box center [717, 43] width 14 height 14
